Goal: Transaction & Acquisition: Purchase product/service

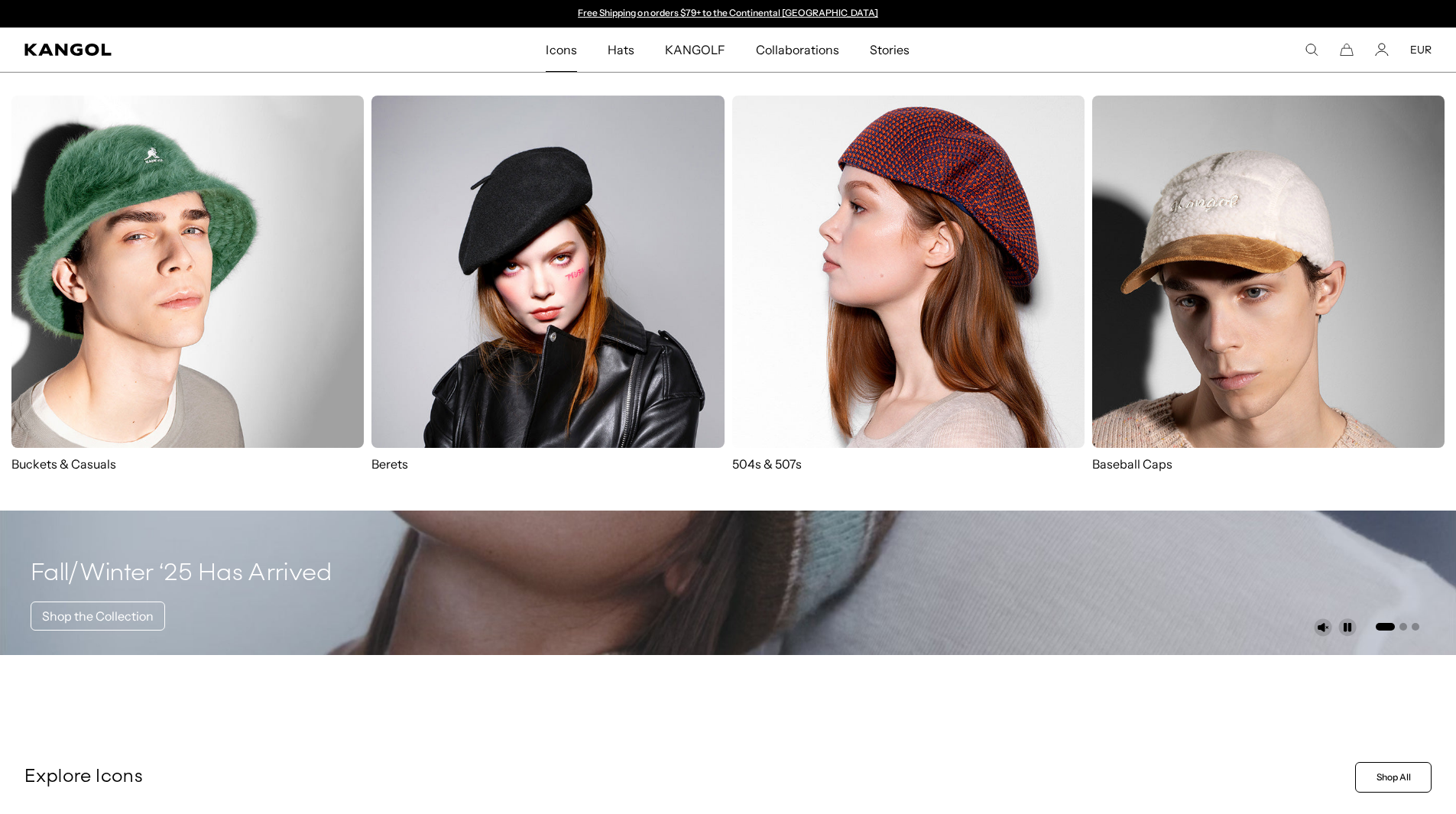
click at [557, 46] on span "Icons" at bounding box center [560, 49] width 30 height 44
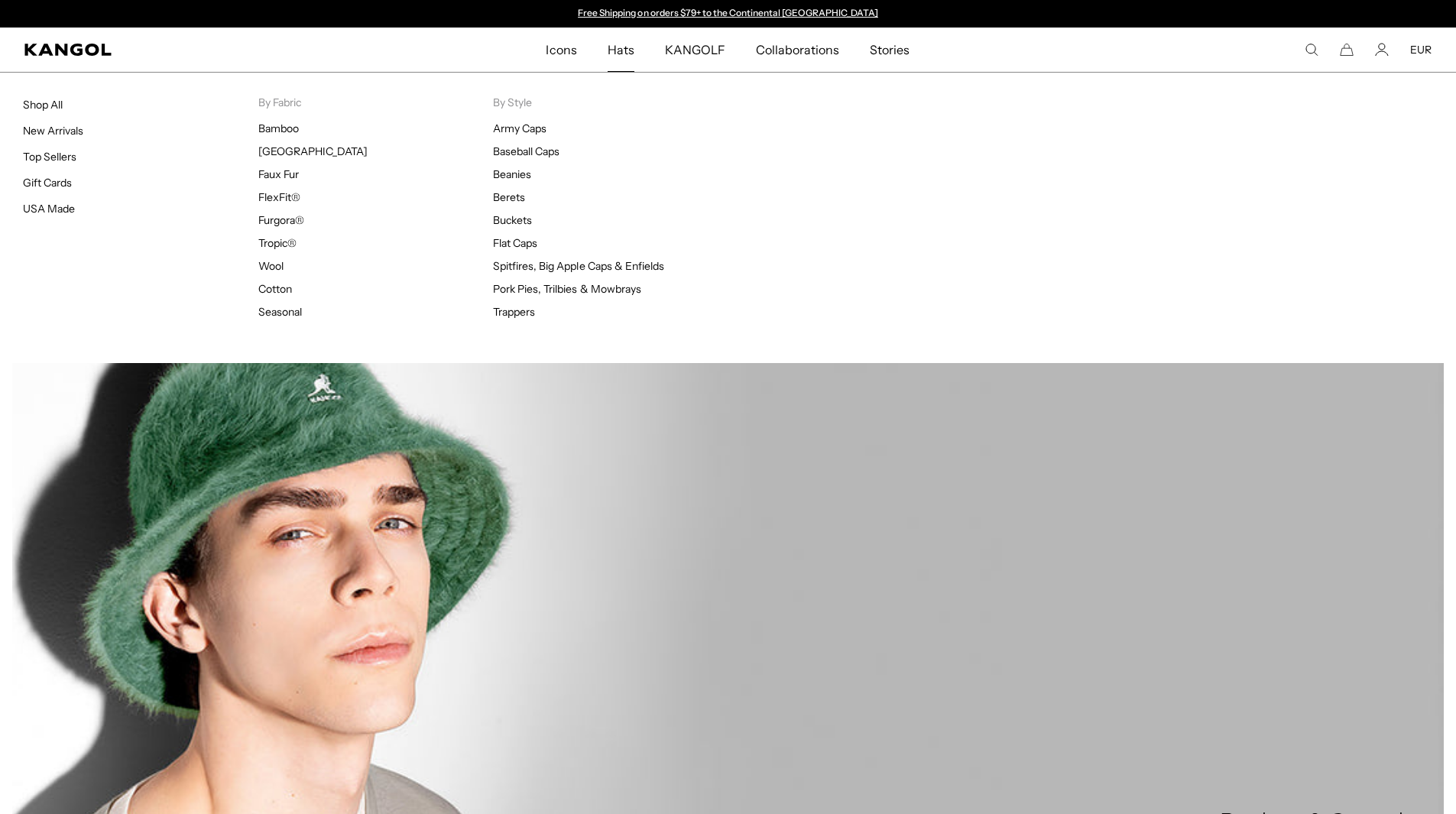
click at [627, 52] on span "Hats" at bounding box center [620, 49] width 27 height 44
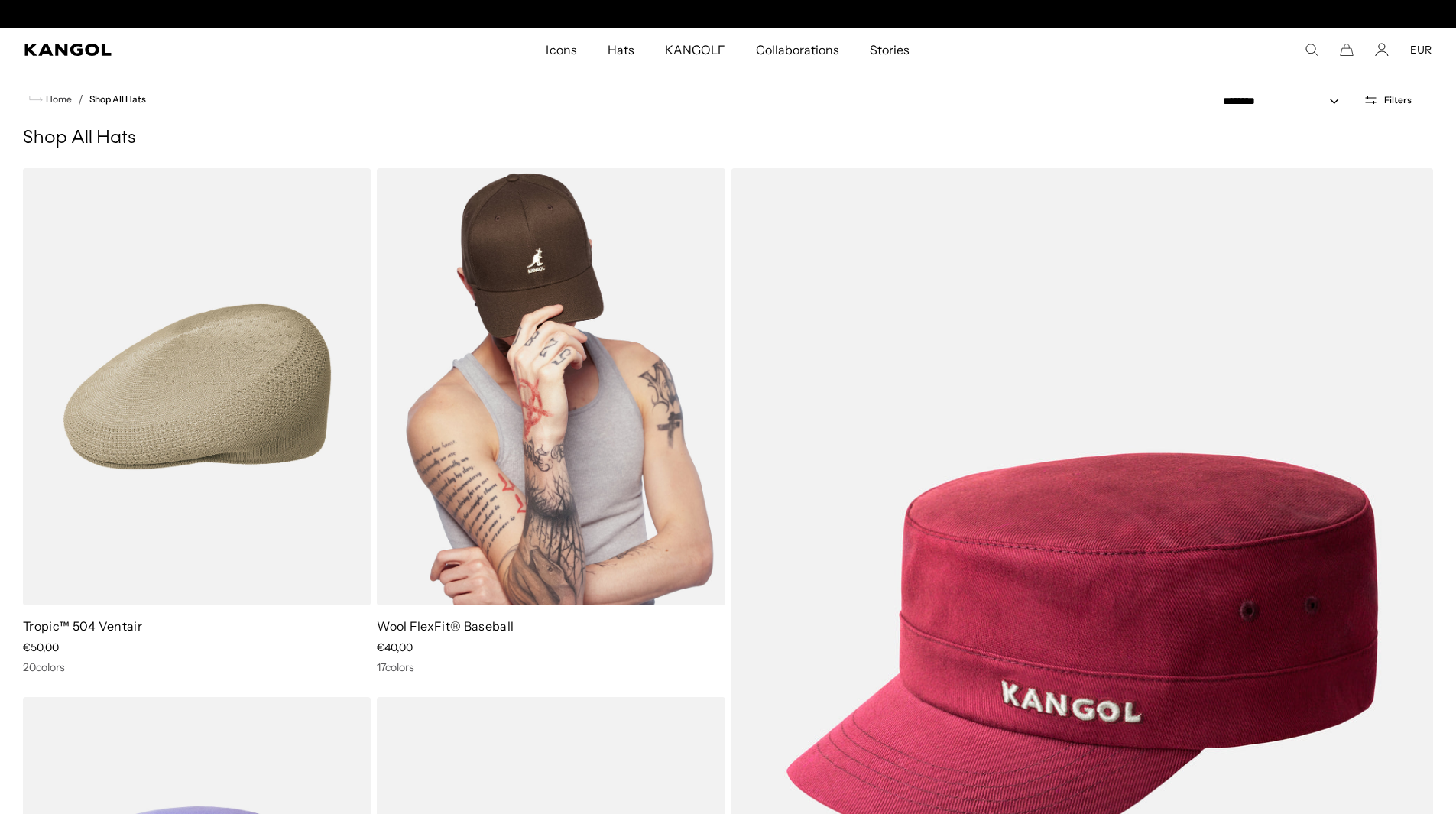
scroll to position [0, 315]
click at [0, 0] on link at bounding box center [0, 0] width 0 height 0
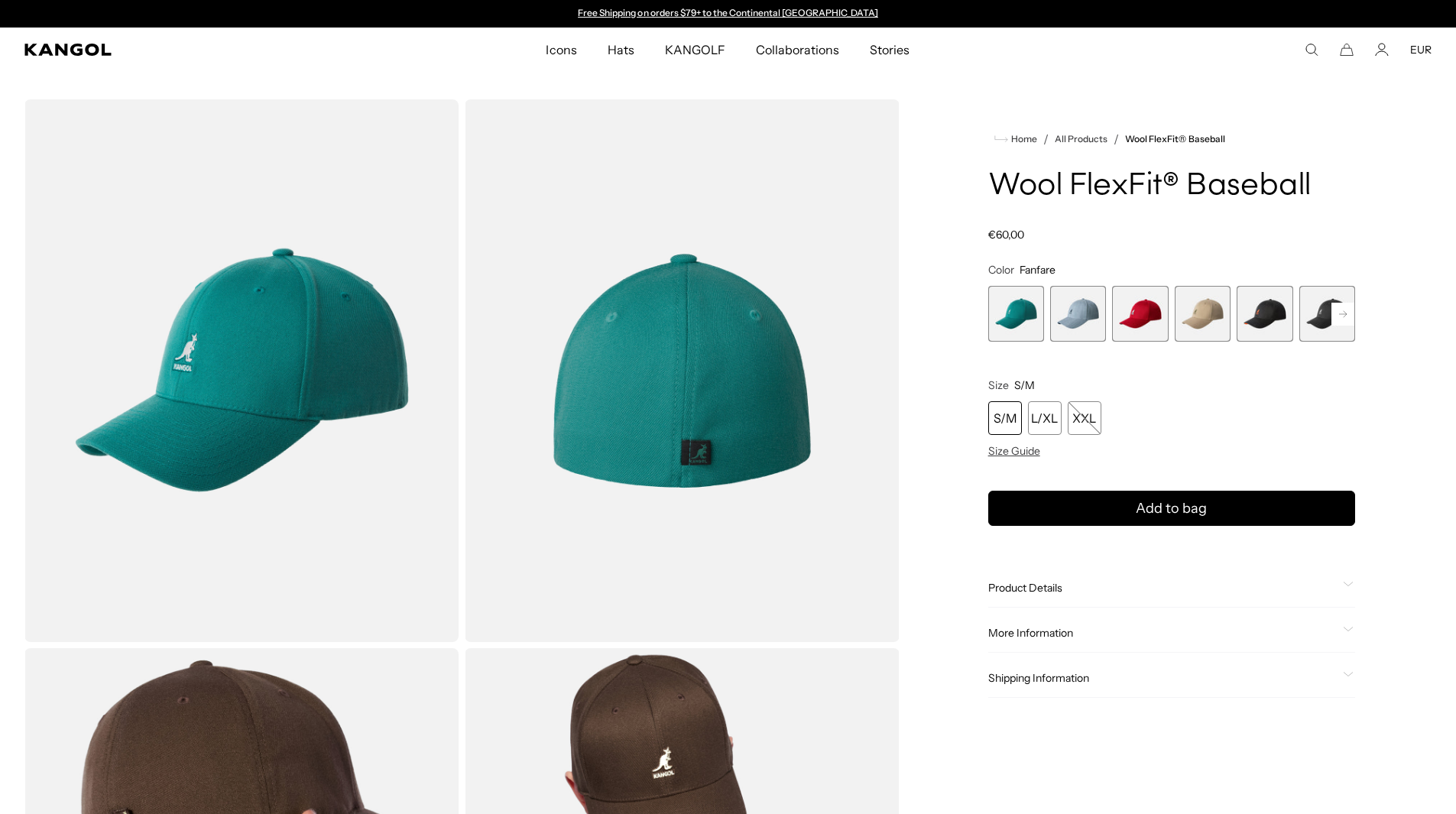
click at [626, 46] on span "Hats" at bounding box center [620, 49] width 27 height 44
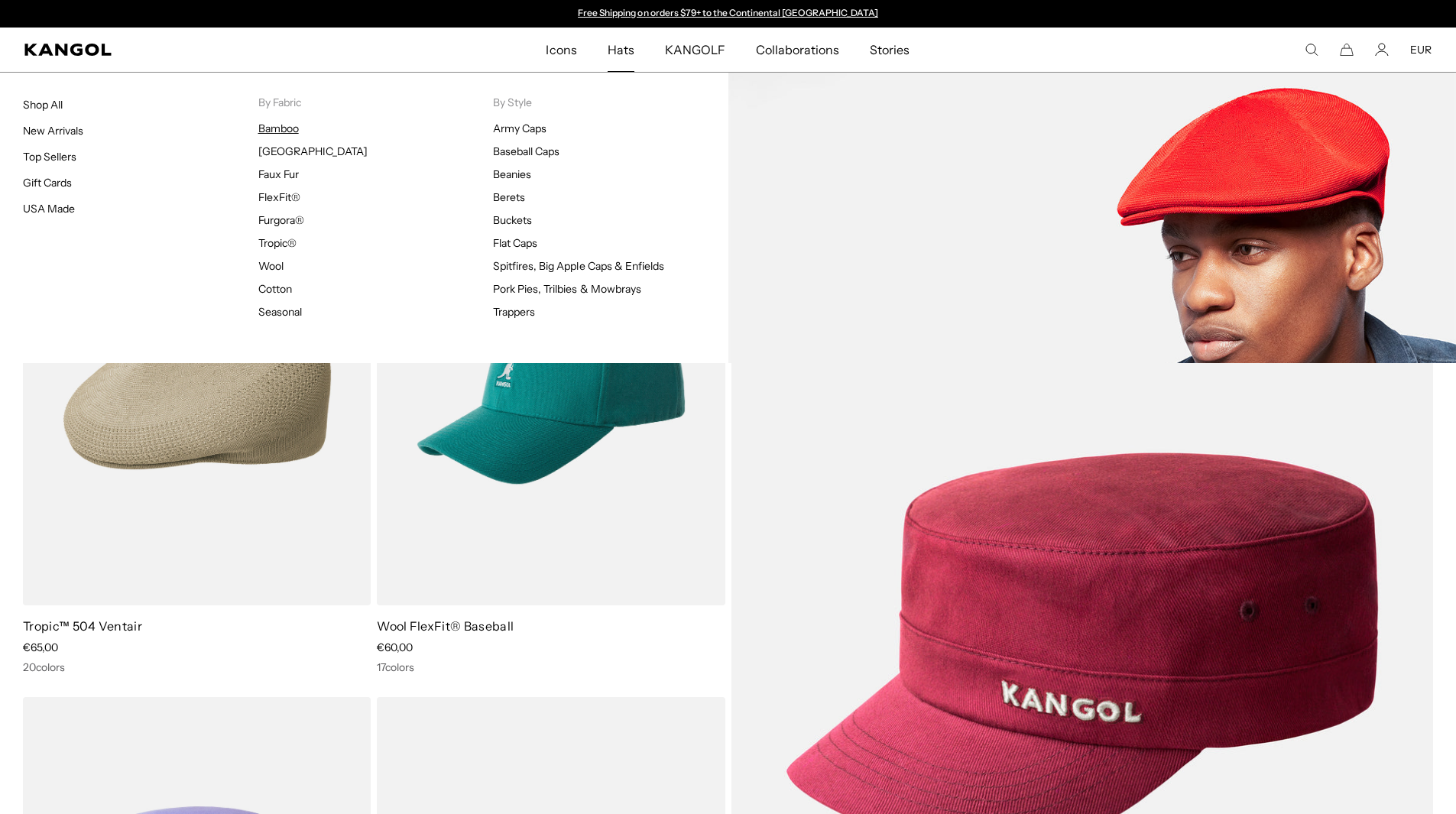
click at [292, 132] on link "Bamboo" at bounding box center [278, 129] width 40 height 14
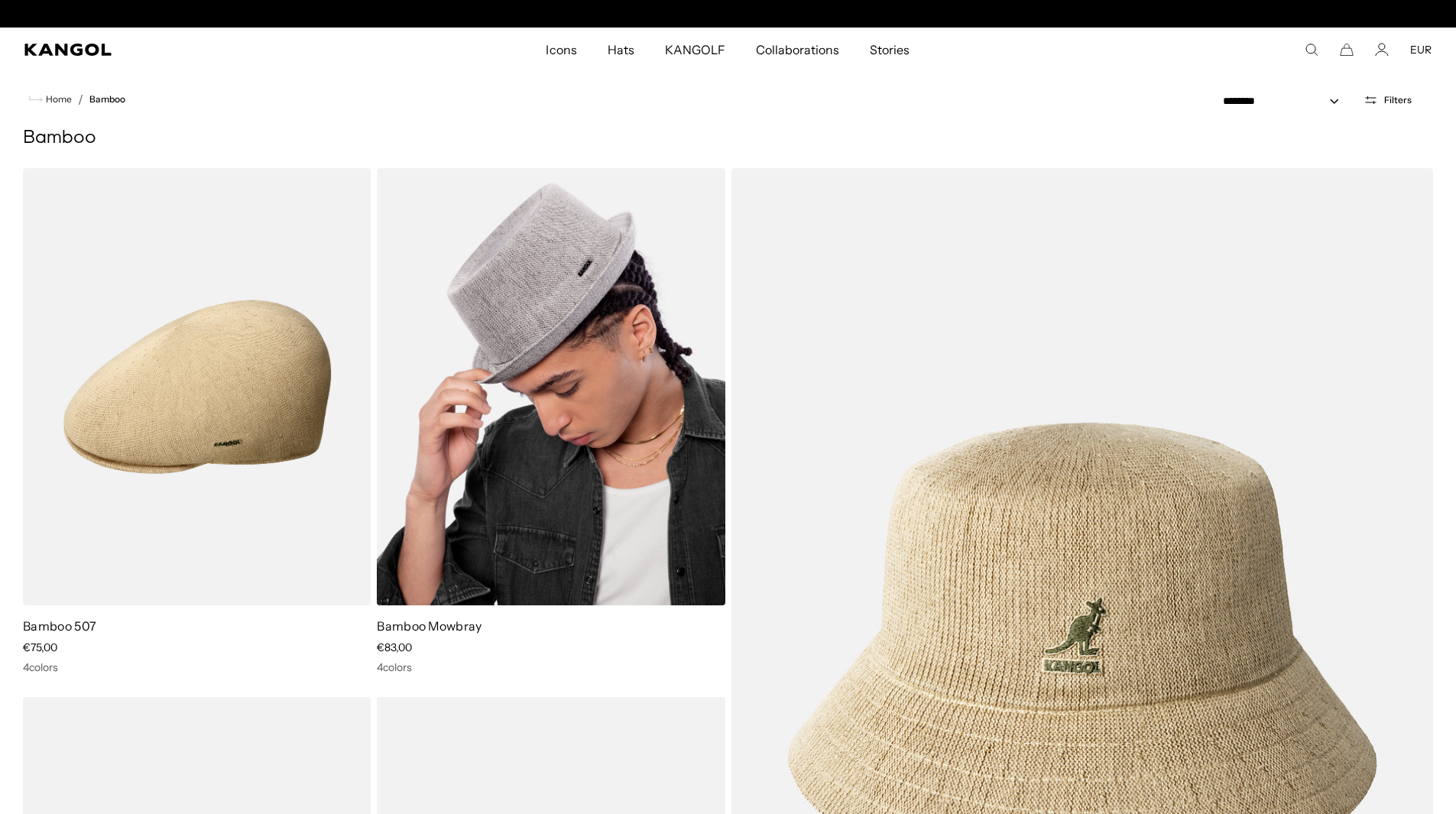
scroll to position [0, 315]
click at [614, 393] on img at bounding box center [551, 386] width 348 height 437
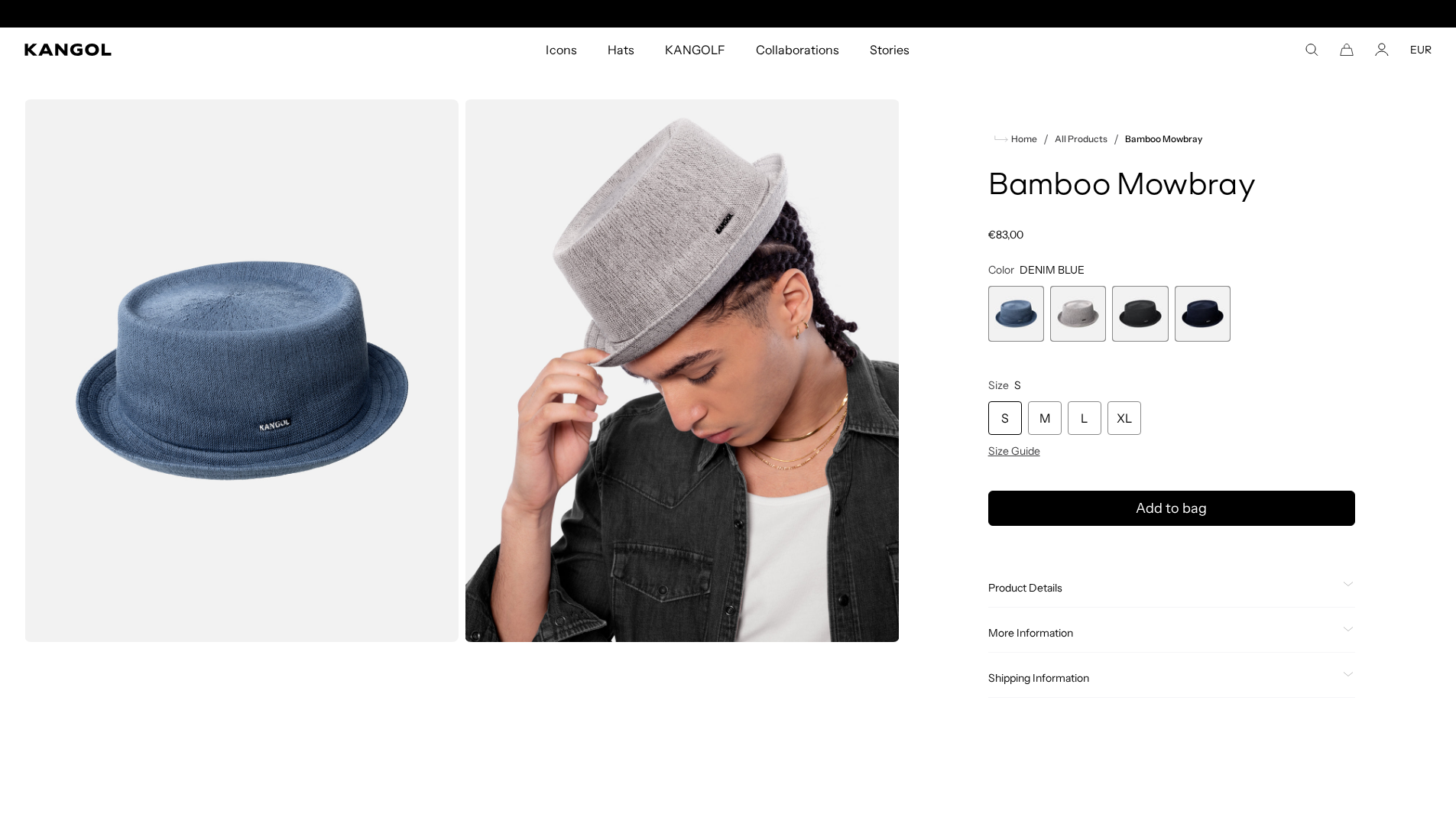
scroll to position [0, 315]
click at [1211, 323] on span "4 of 4" at bounding box center [1202, 314] width 56 height 56
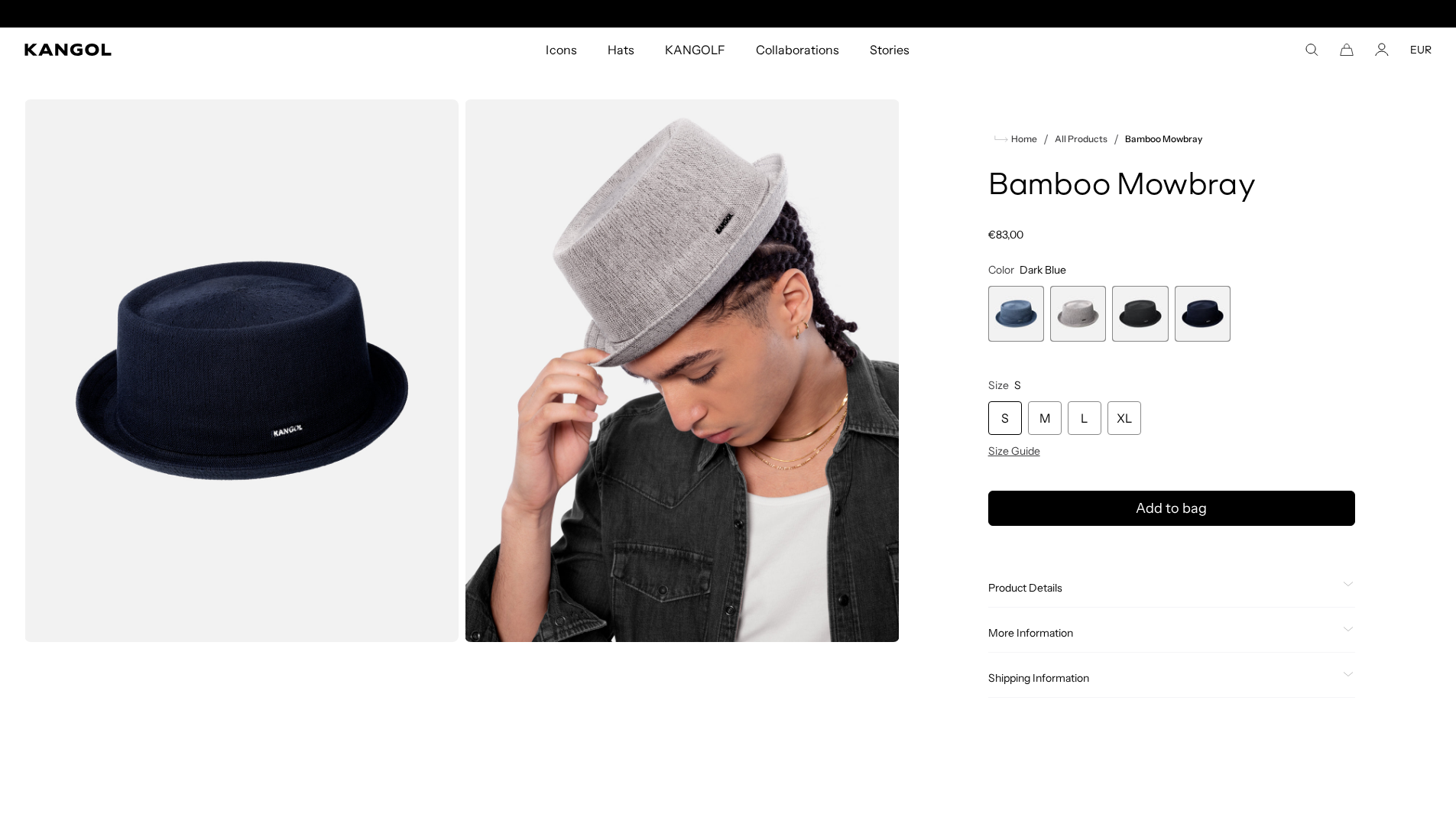
scroll to position [0, 315]
click at [1146, 317] on span "3 of 4" at bounding box center [1139, 314] width 56 height 56
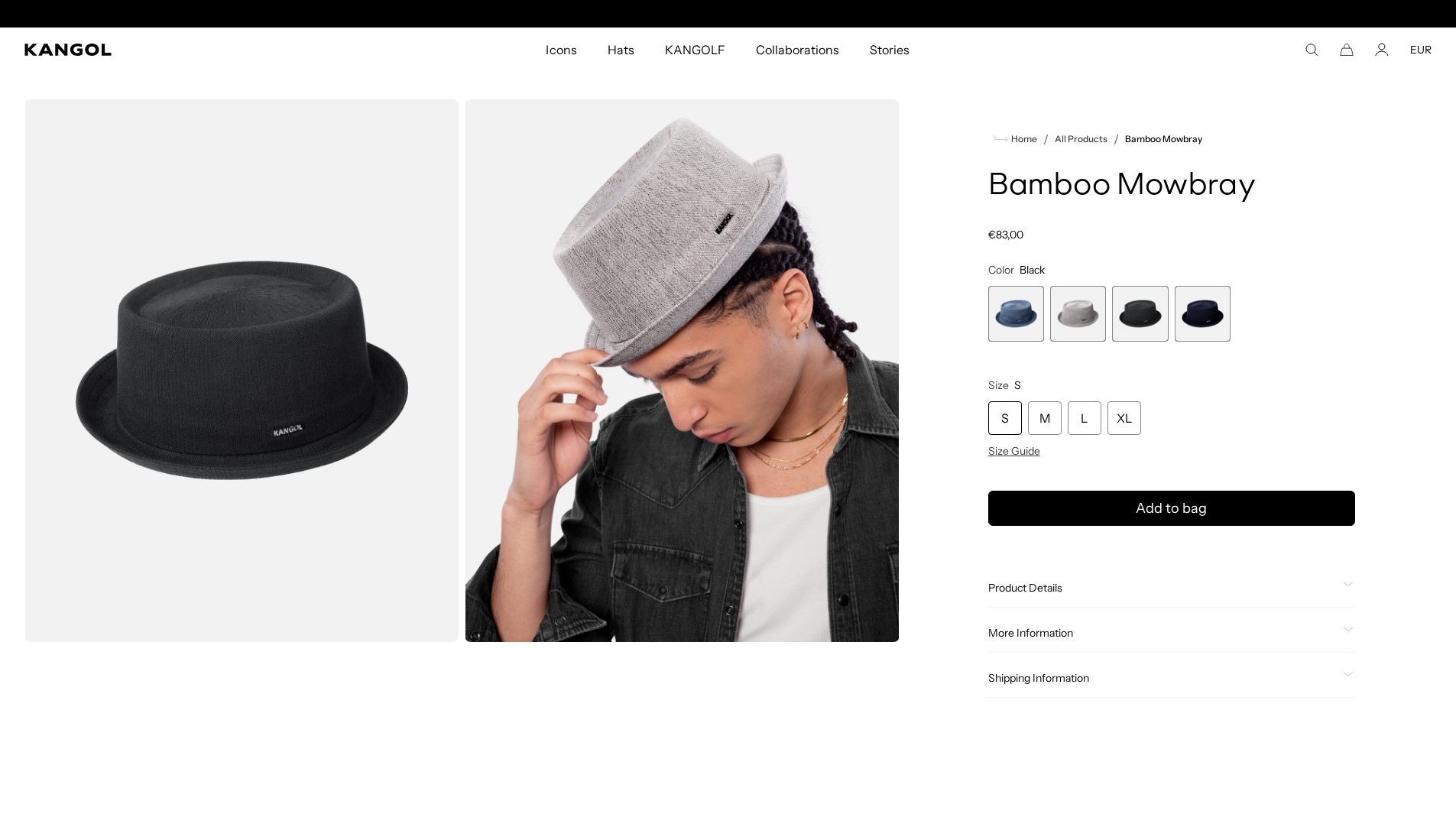
scroll to position [0, 315]
click at [1015, 449] on span "Size Guide" at bounding box center [1014, 451] width 52 height 14
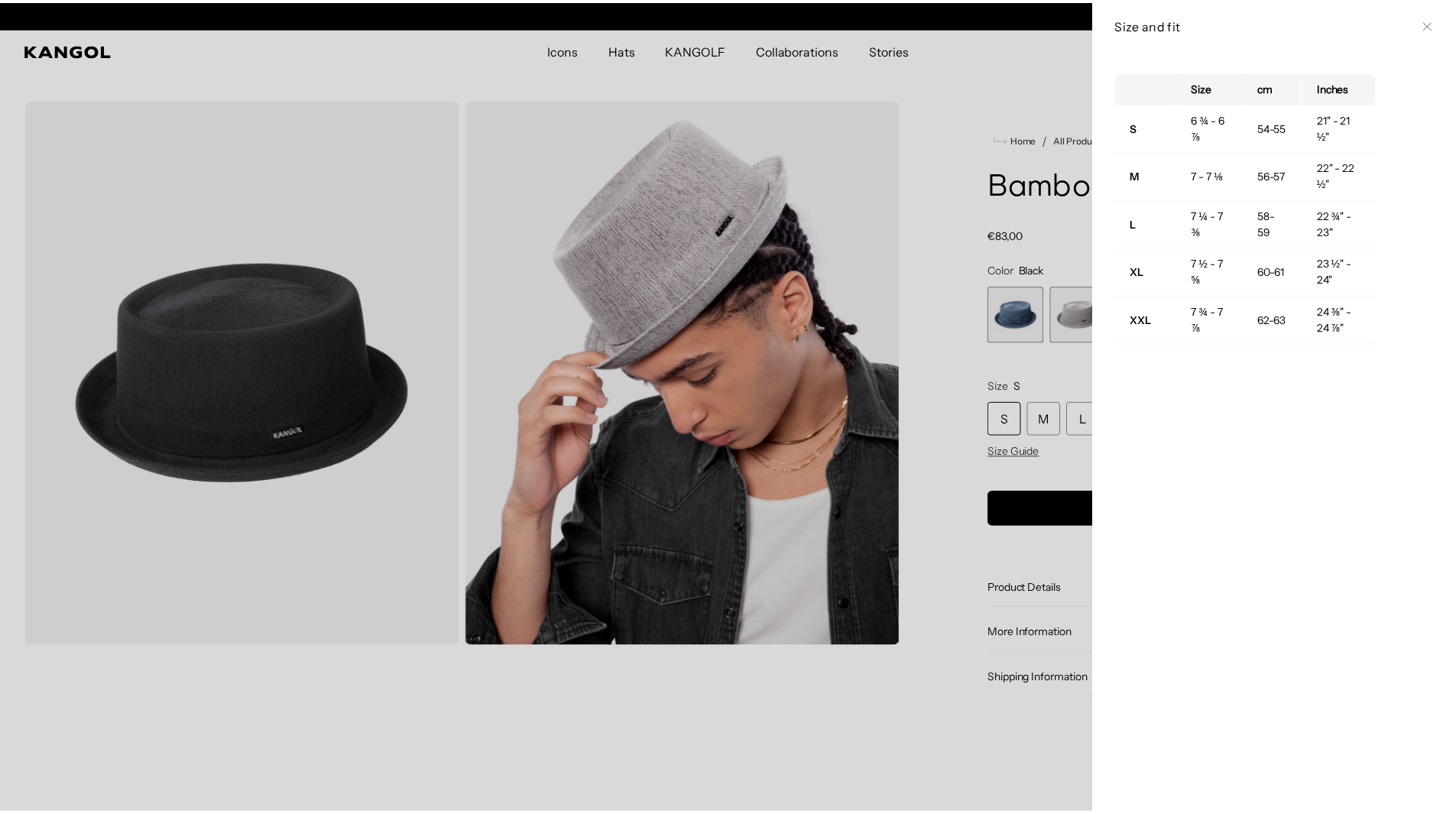
scroll to position [0, 0]
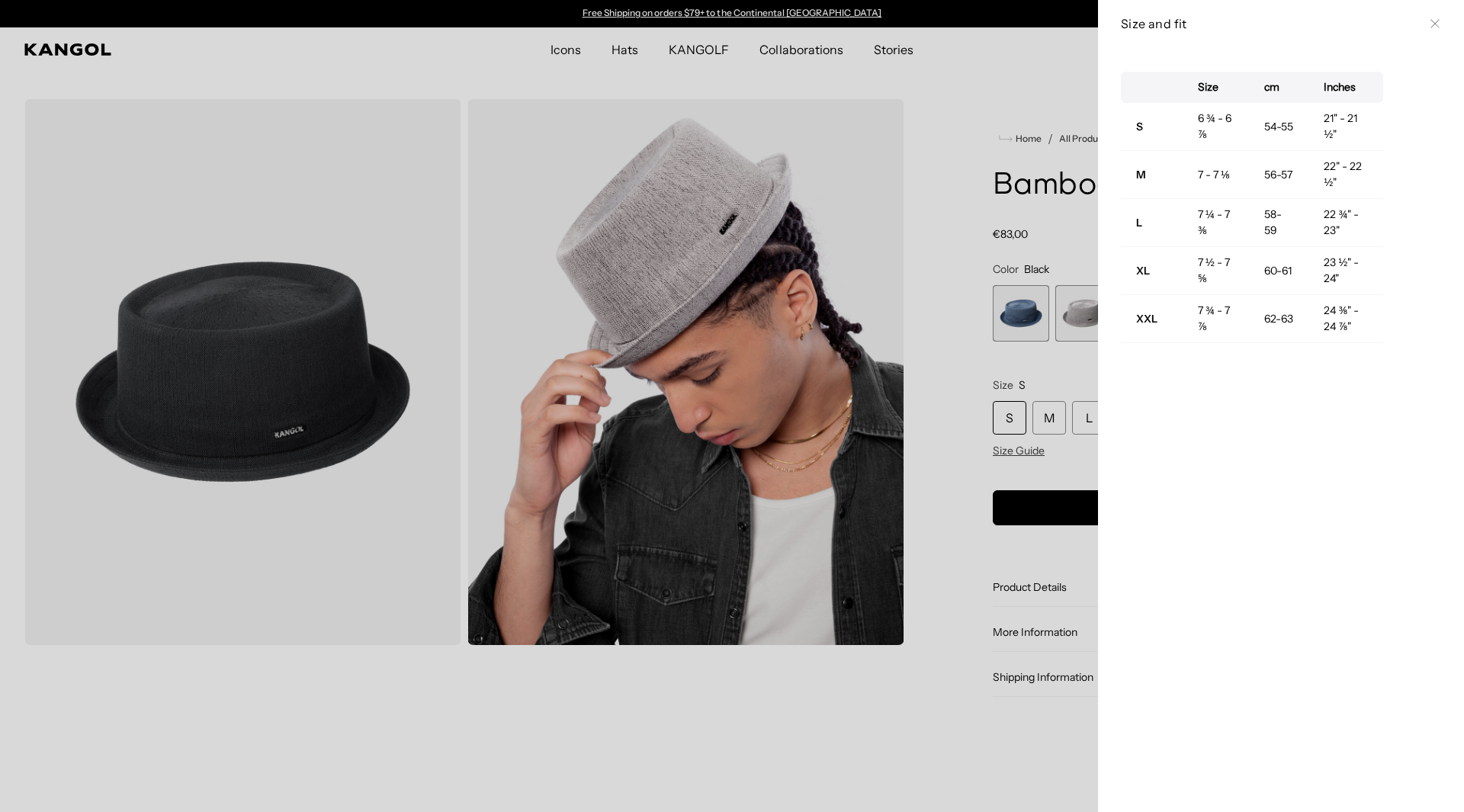
click at [1431, 22] on icon at bounding box center [1435, 23] width 9 height 9
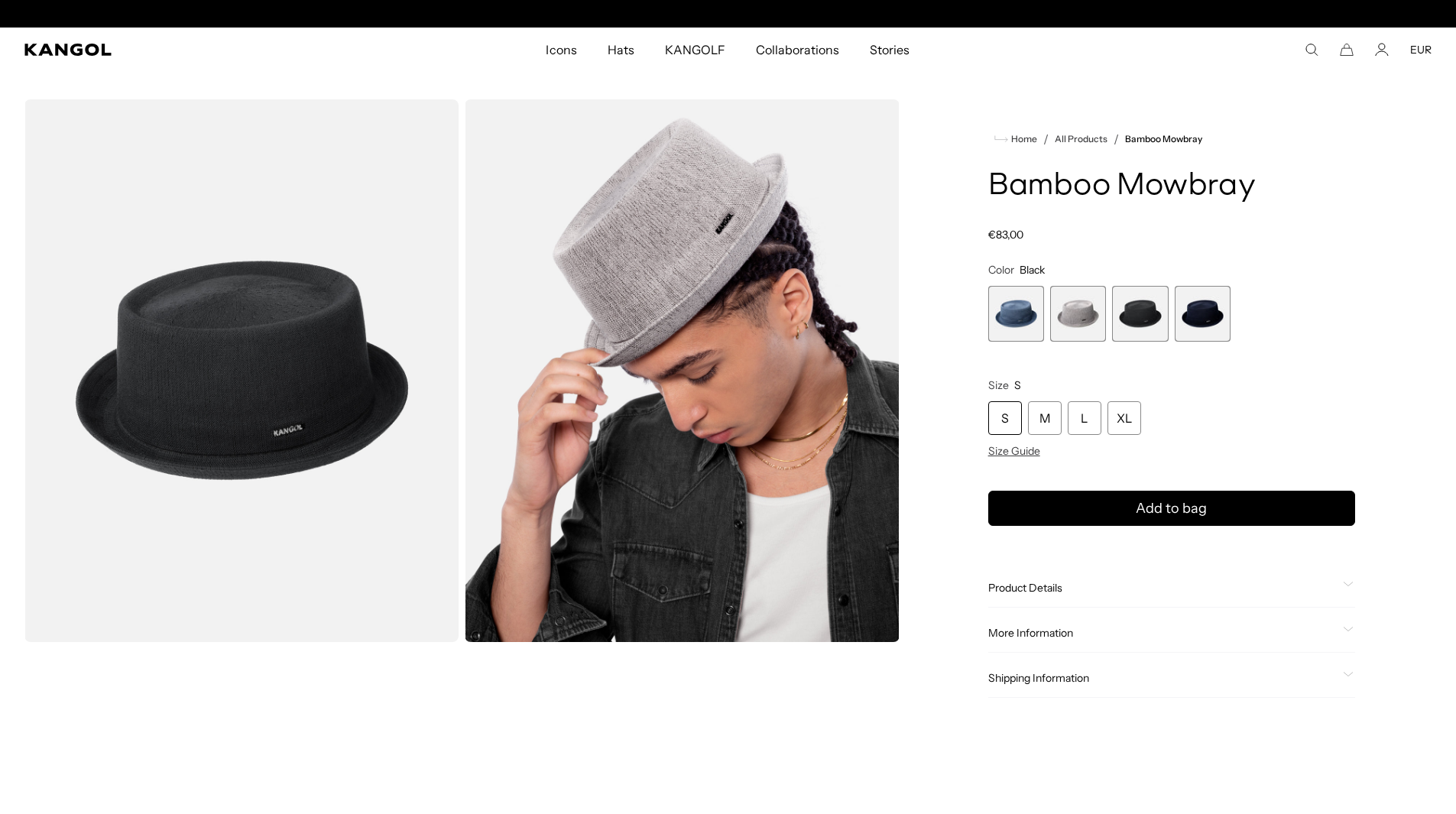
scroll to position [0, 315]
